Goal: Task Accomplishment & Management: Manage account settings

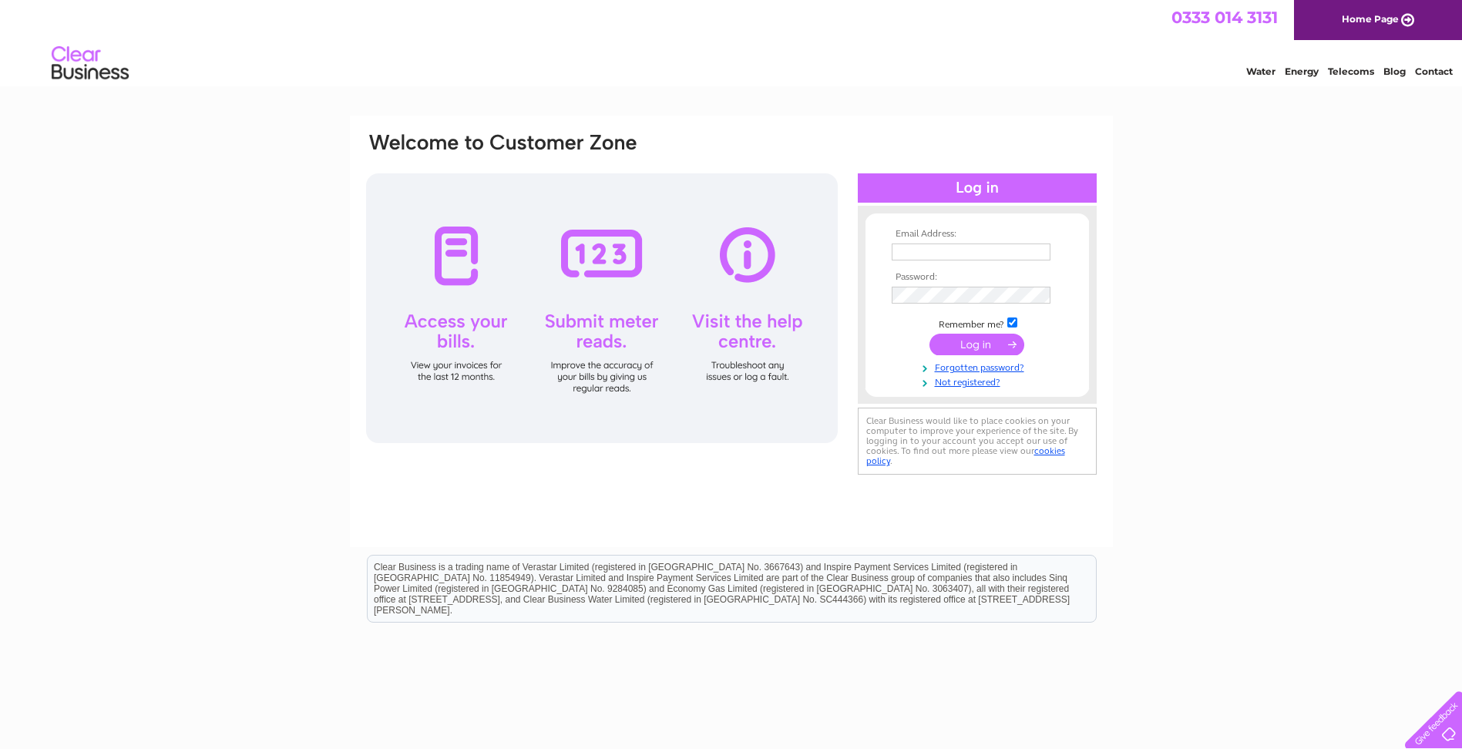
type input "kath@perkinsplasterers.com"
click at [976, 344] on input "submit" at bounding box center [976, 345] width 95 height 22
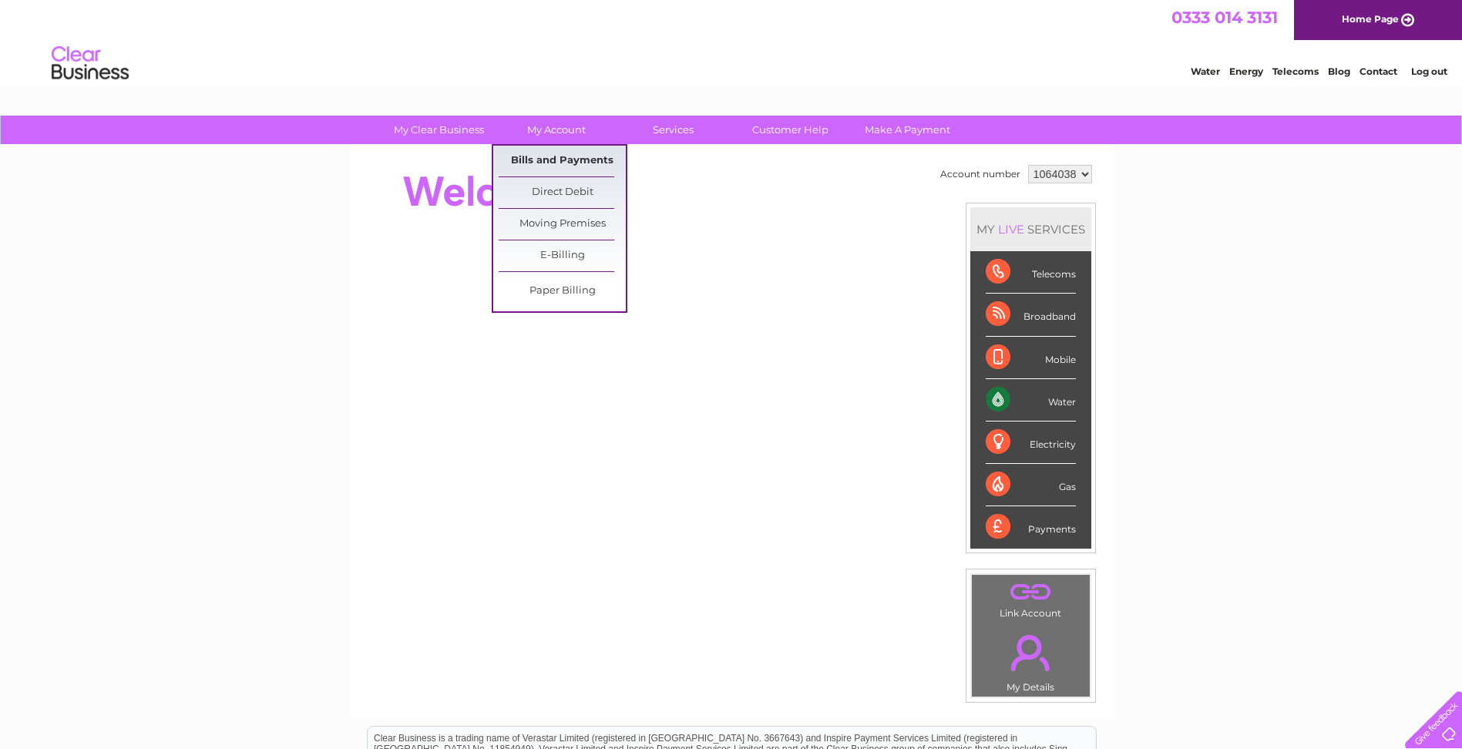
click at [548, 160] on link "Bills and Payments" at bounding box center [562, 161] width 127 height 31
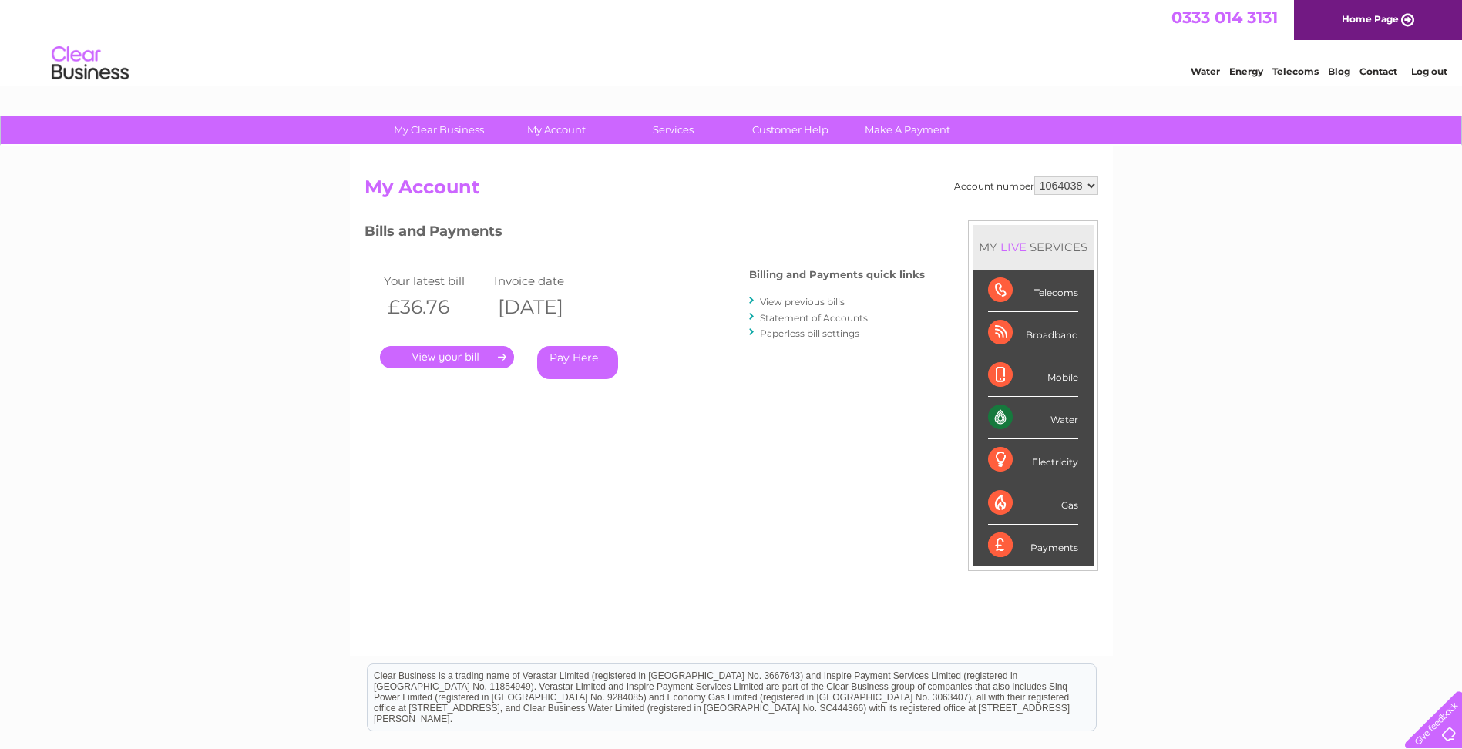
click at [449, 360] on link "." at bounding box center [447, 357] width 134 height 22
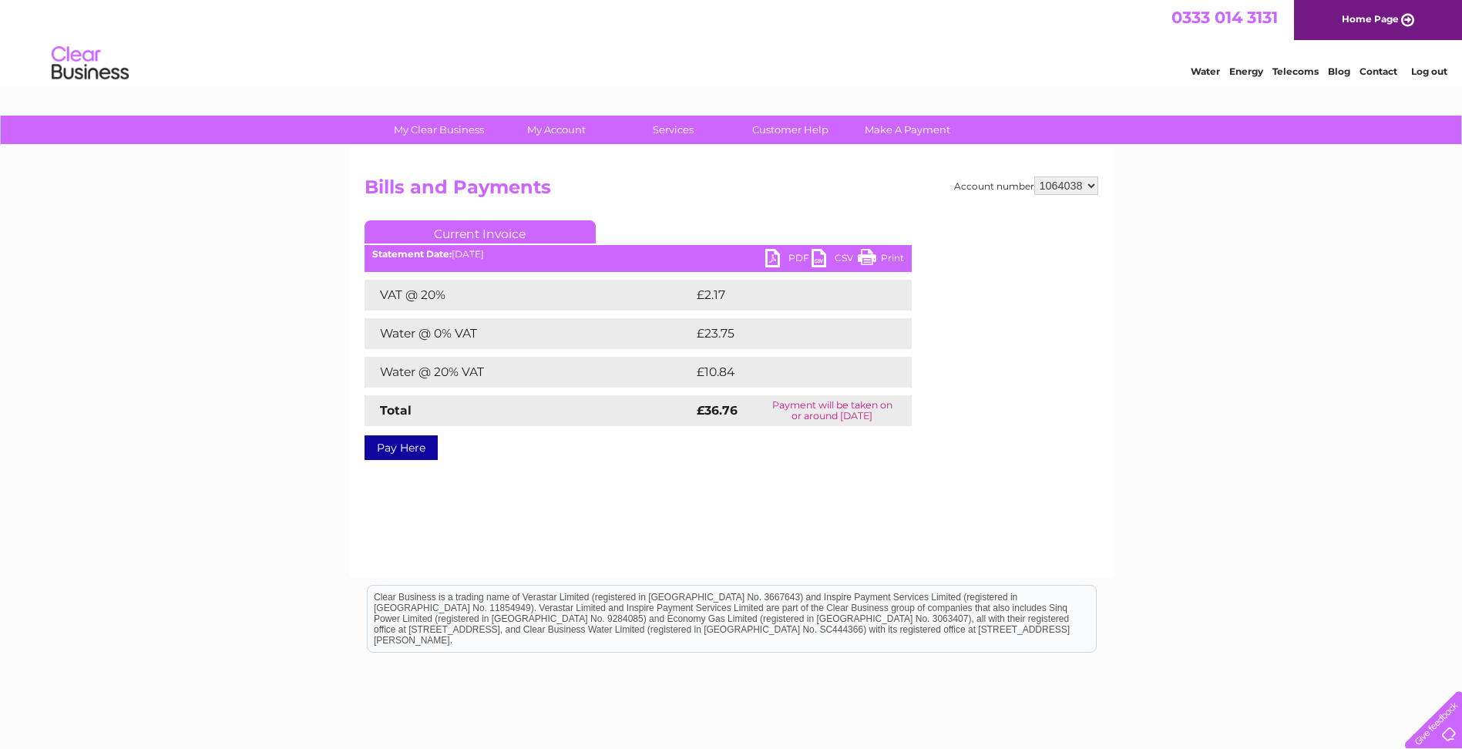
click at [773, 255] on link "PDF" at bounding box center [788, 260] width 46 height 22
